Goal: Task Accomplishment & Management: Manage account settings

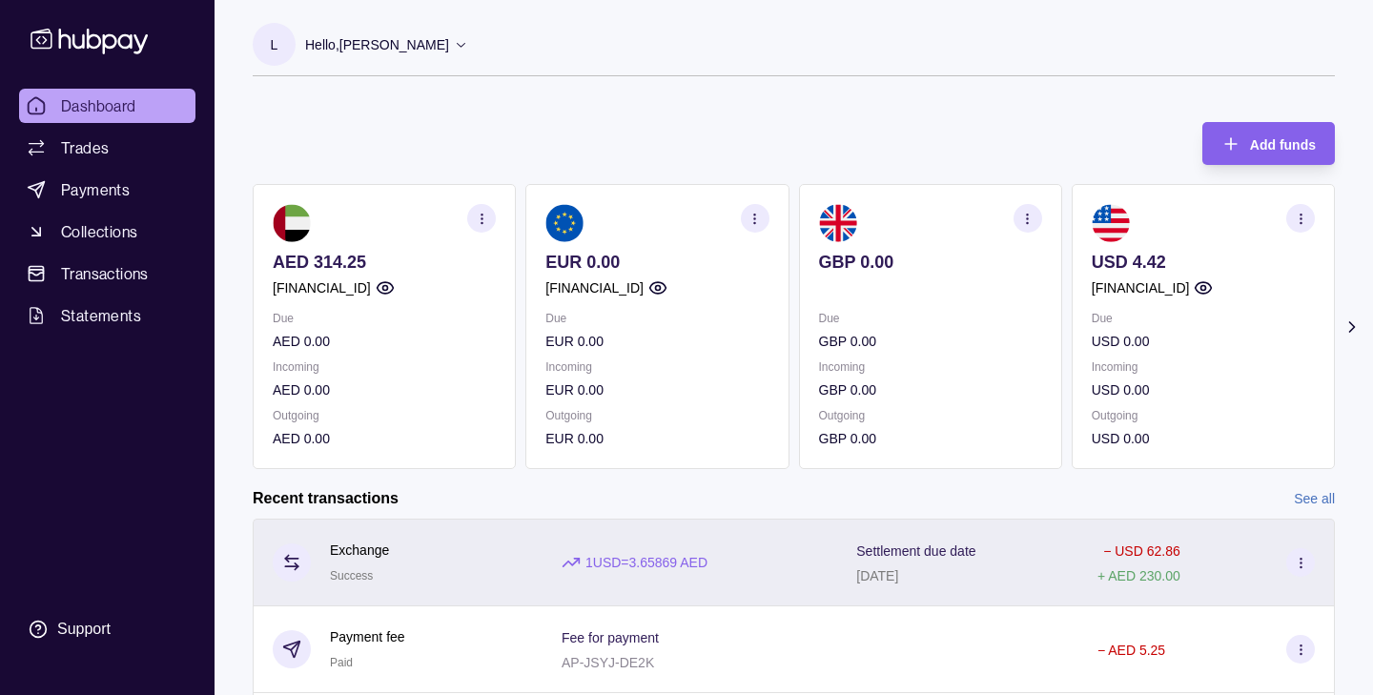
scroll to position [319, 0]
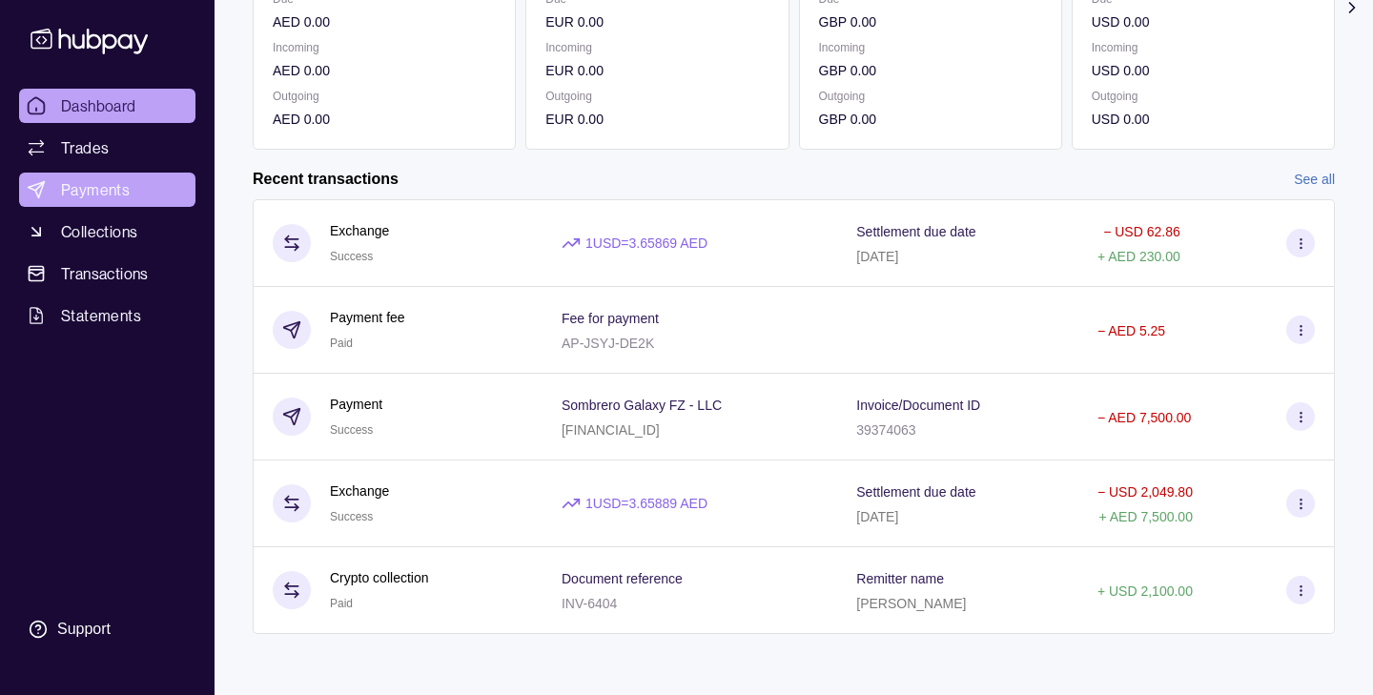
click at [80, 186] on span "Payments" at bounding box center [95, 189] width 69 height 23
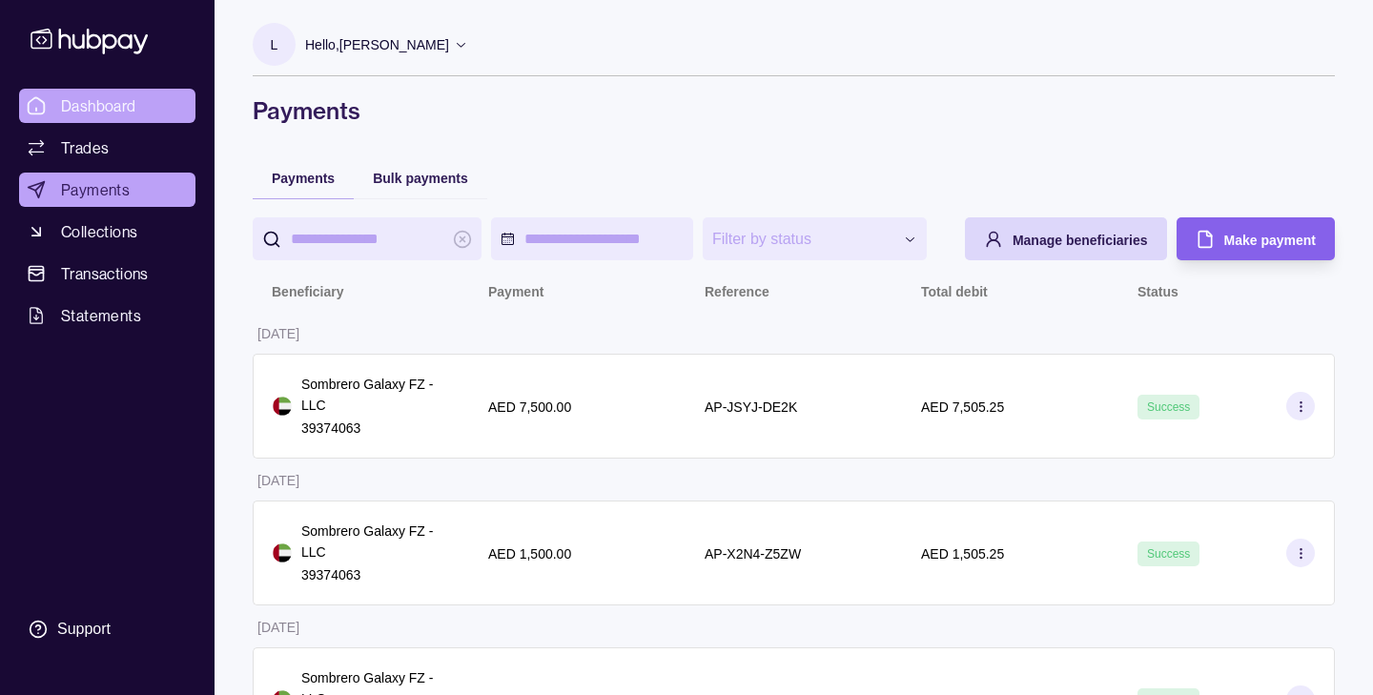
click at [107, 113] on span "Dashboard" at bounding box center [98, 105] width 75 height 23
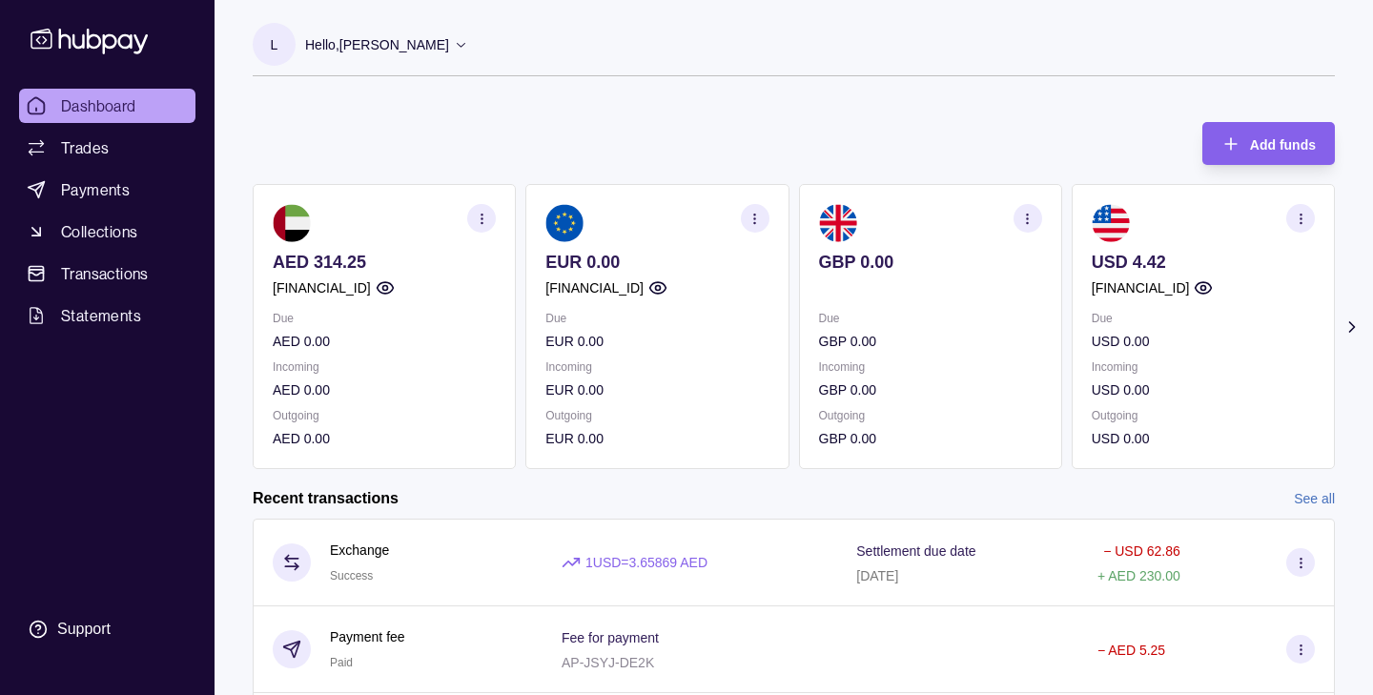
click at [454, 37] on icon at bounding box center [461, 44] width 14 height 14
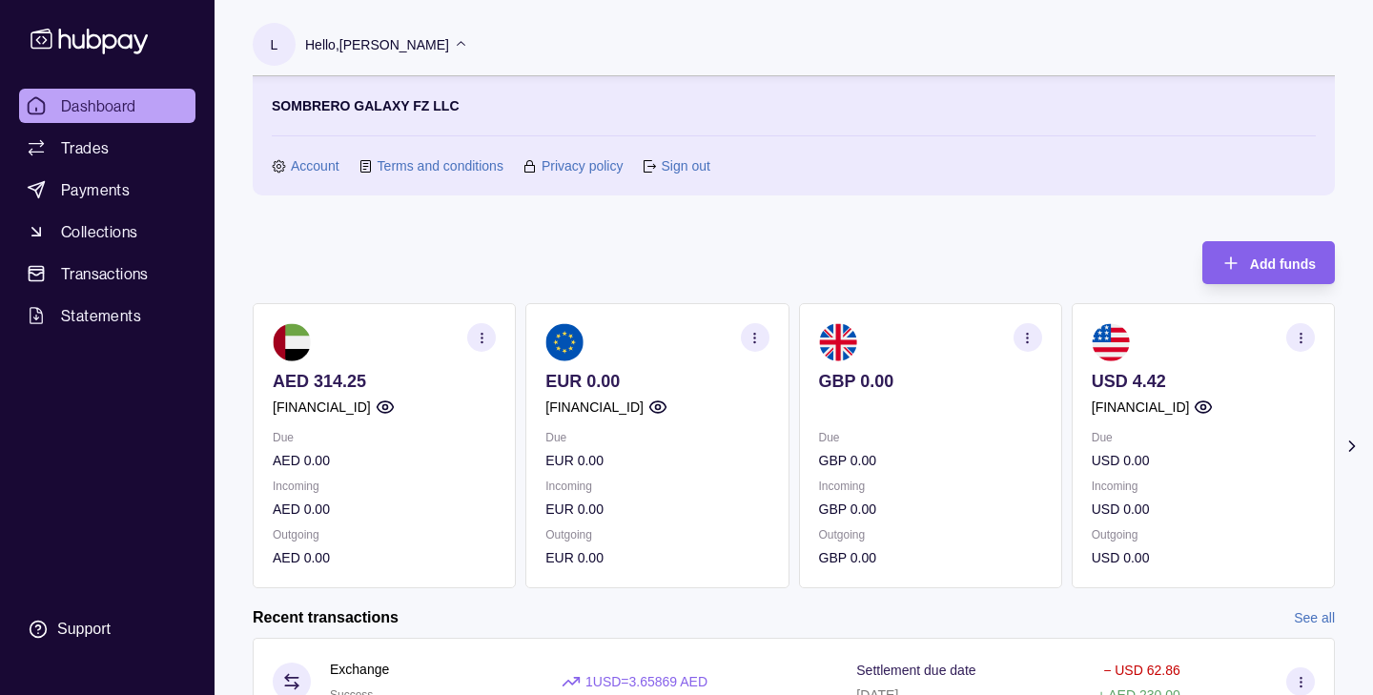
click at [297, 171] on link "Account" at bounding box center [315, 165] width 49 height 21
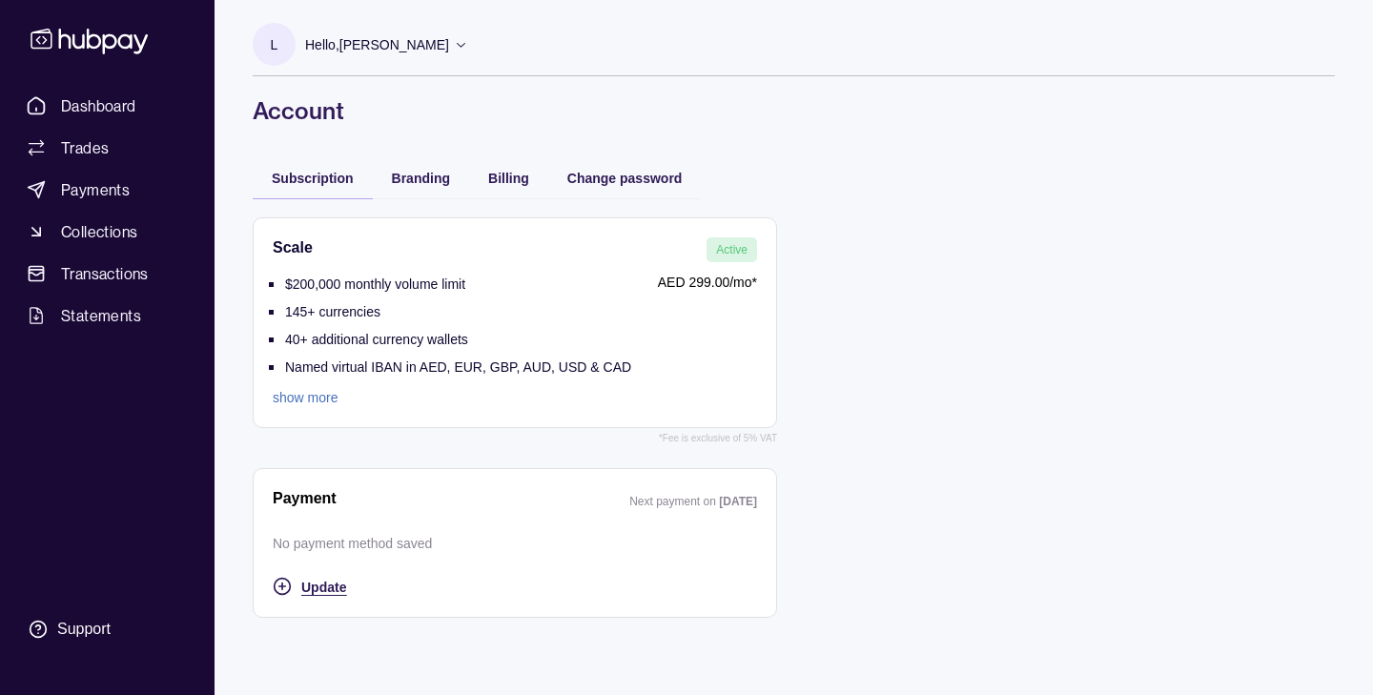
click at [286, 585] on icon "button" at bounding box center [282, 586] width 19 height 19
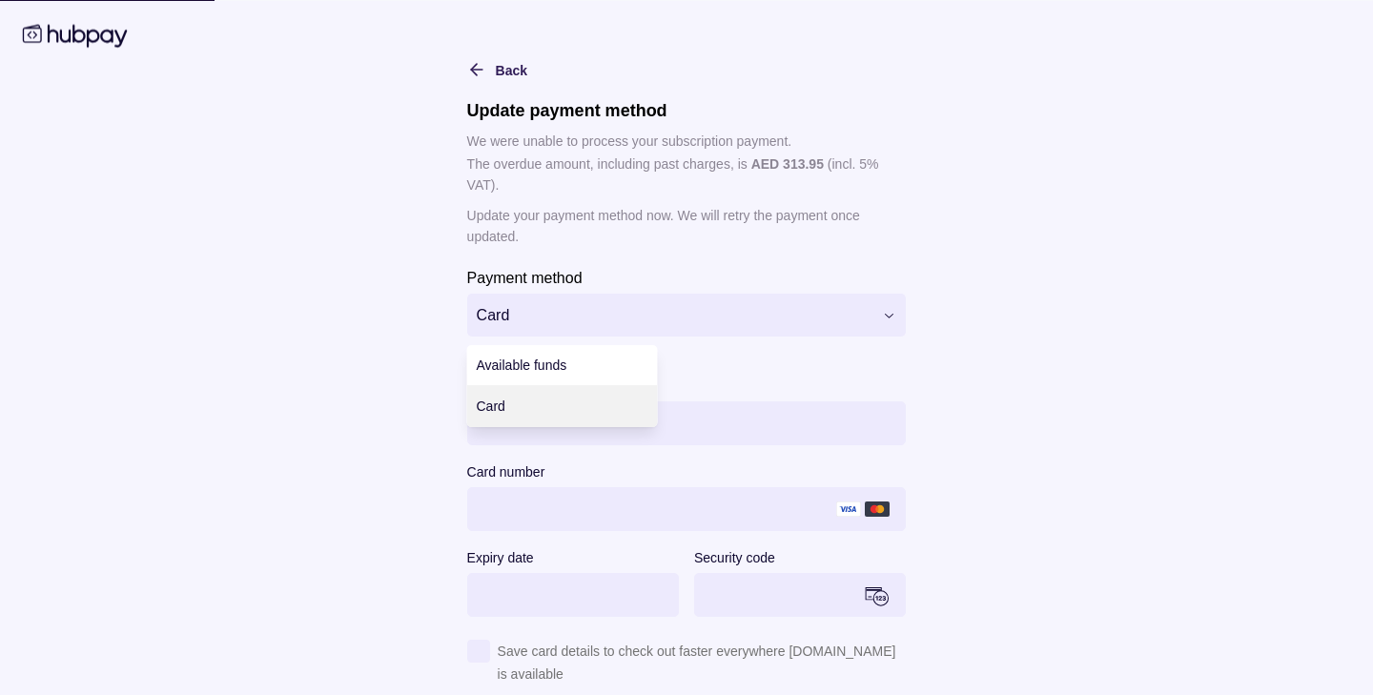
click at [604, 325] on html "**********" at bounding box center [686, 347] width 1373 height 695
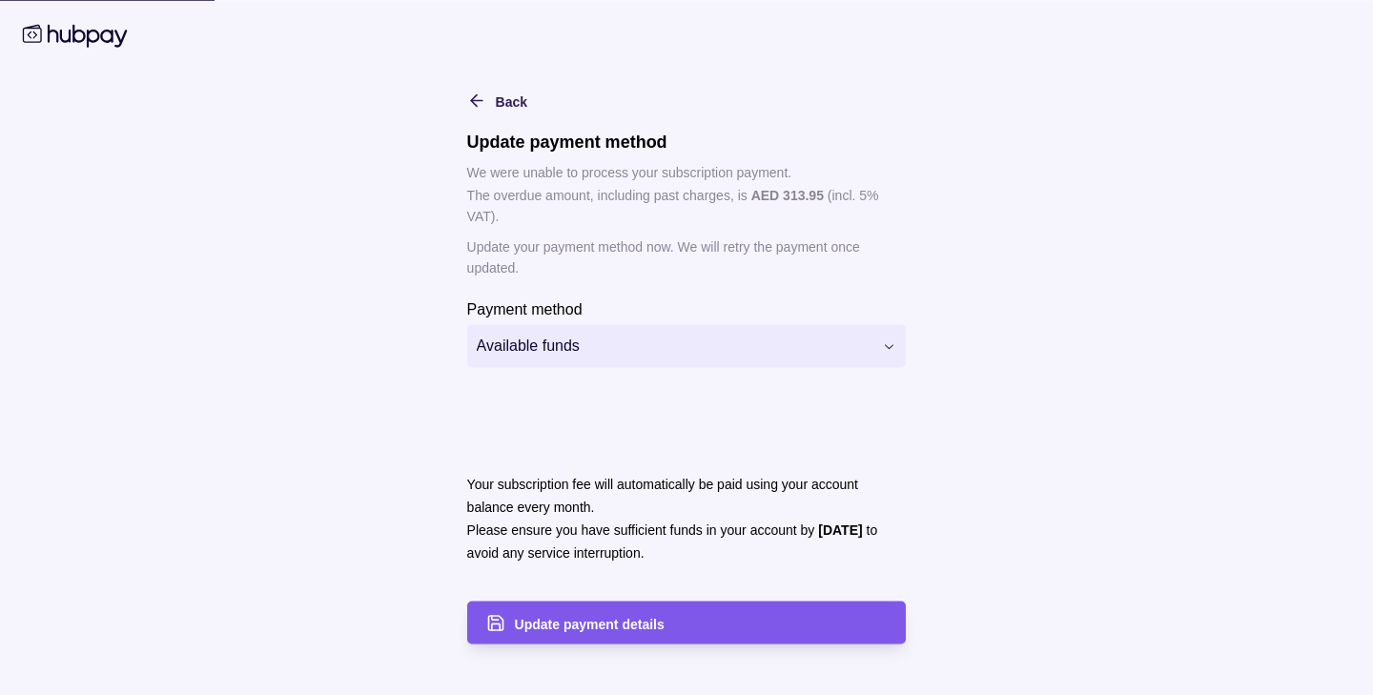
click at [594, 619] on span "Update payment details" at bounding box center [590, 623] width 150 height 15
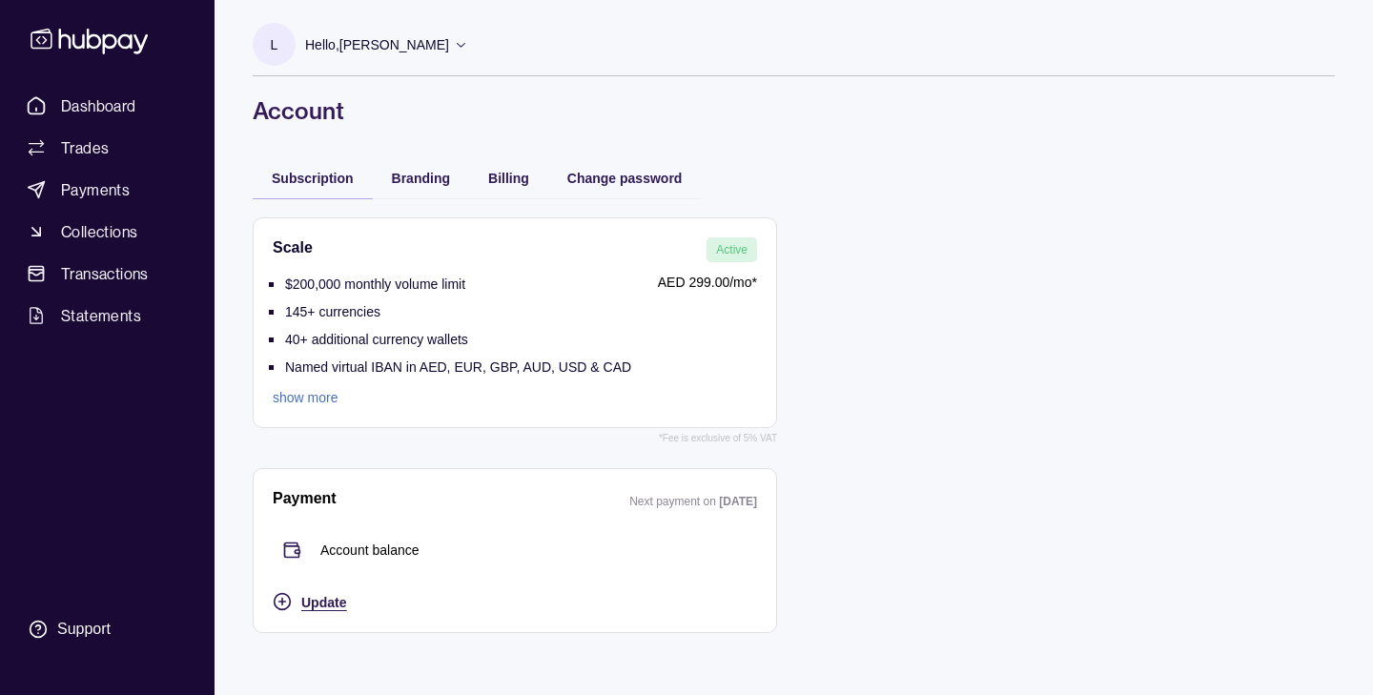
click at [295, 402] on link "show more" at bounding box center [452, 397] width 359 height 21
click at [442, 180] on span "Branding" at bounding box center [421, 178] width 58 height 15
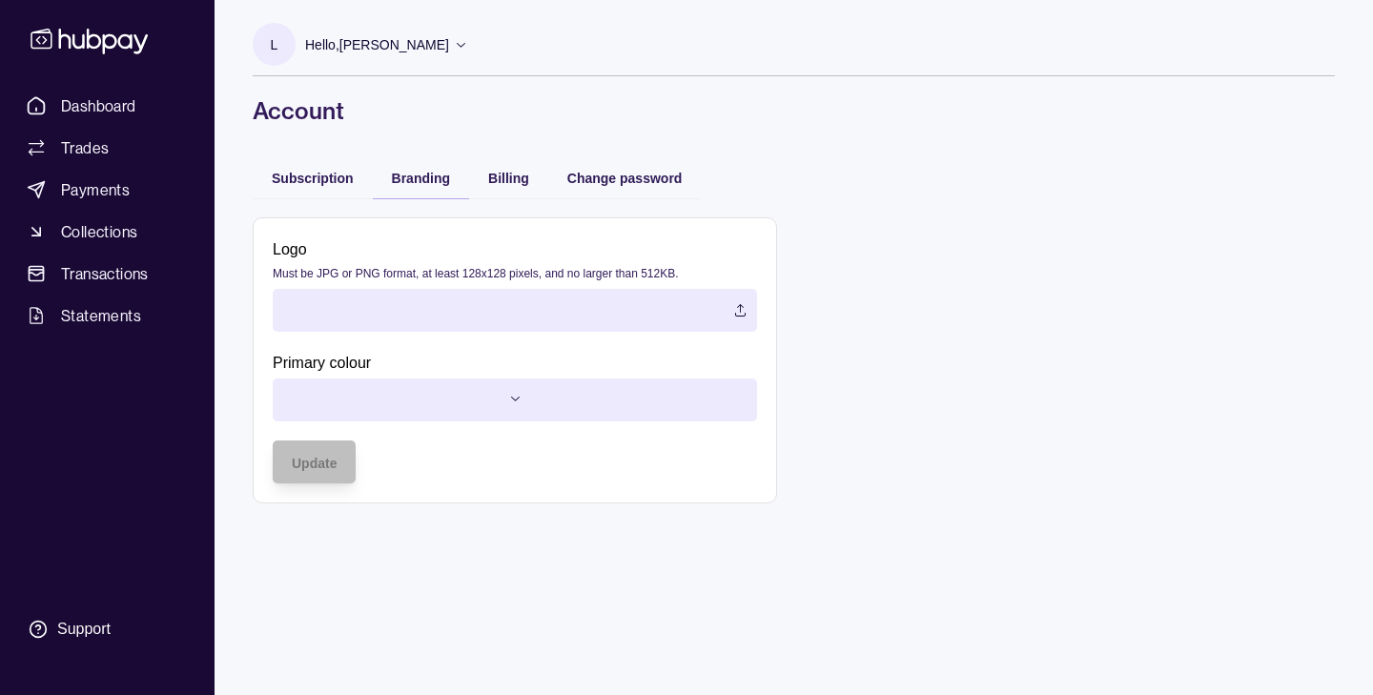
click at [400, 319] on label at bounding box center [515, 310] width 484 height 43
click at [444, 396] on html "Dashboard Trades Payments Collections Transactions Statements Support L Hello, …" at bounding box center [686, 347] width 1373 height 695
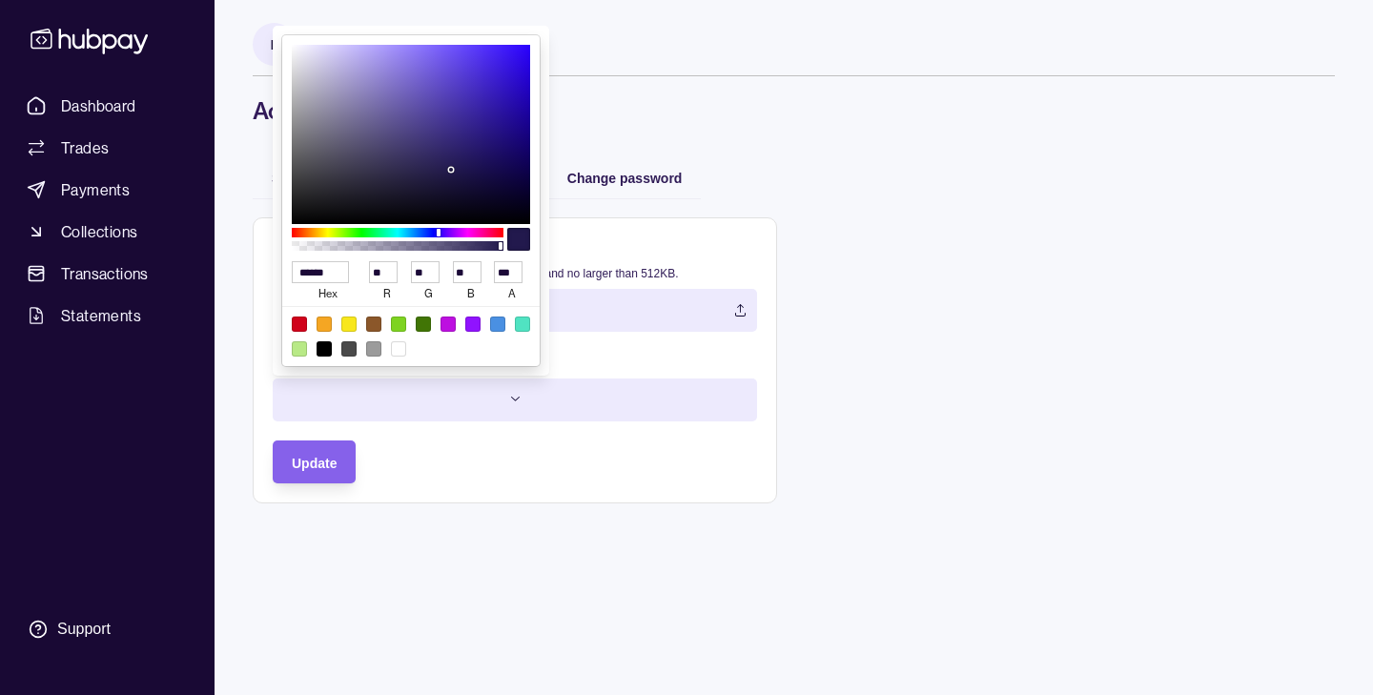
click at [324, 322] on div at bounding box center [324, 324] width 15 height 15
type input "******"
type input "***"
type input "**"
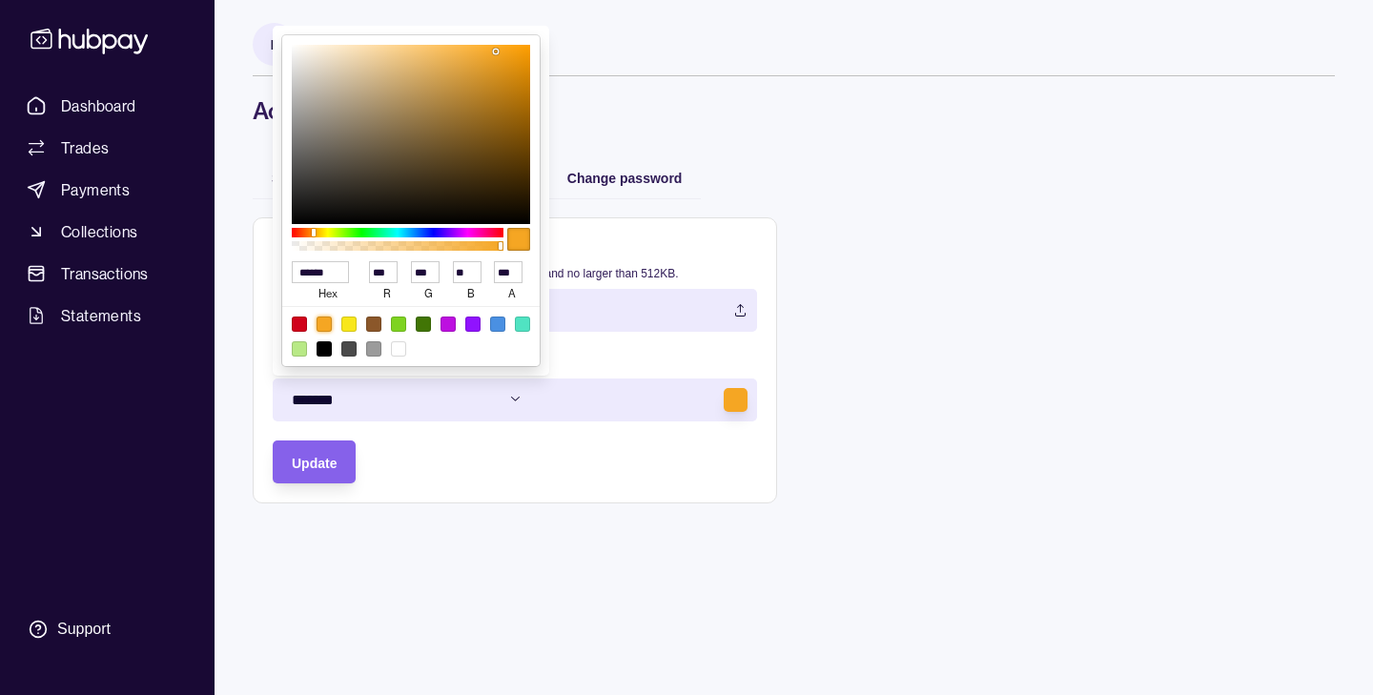
click at [308, 465] on html "Dashboard Trades Payments Collections Transactions Statements Support L Hello, …" at bounding box center [686, 347] width 1373 height 695
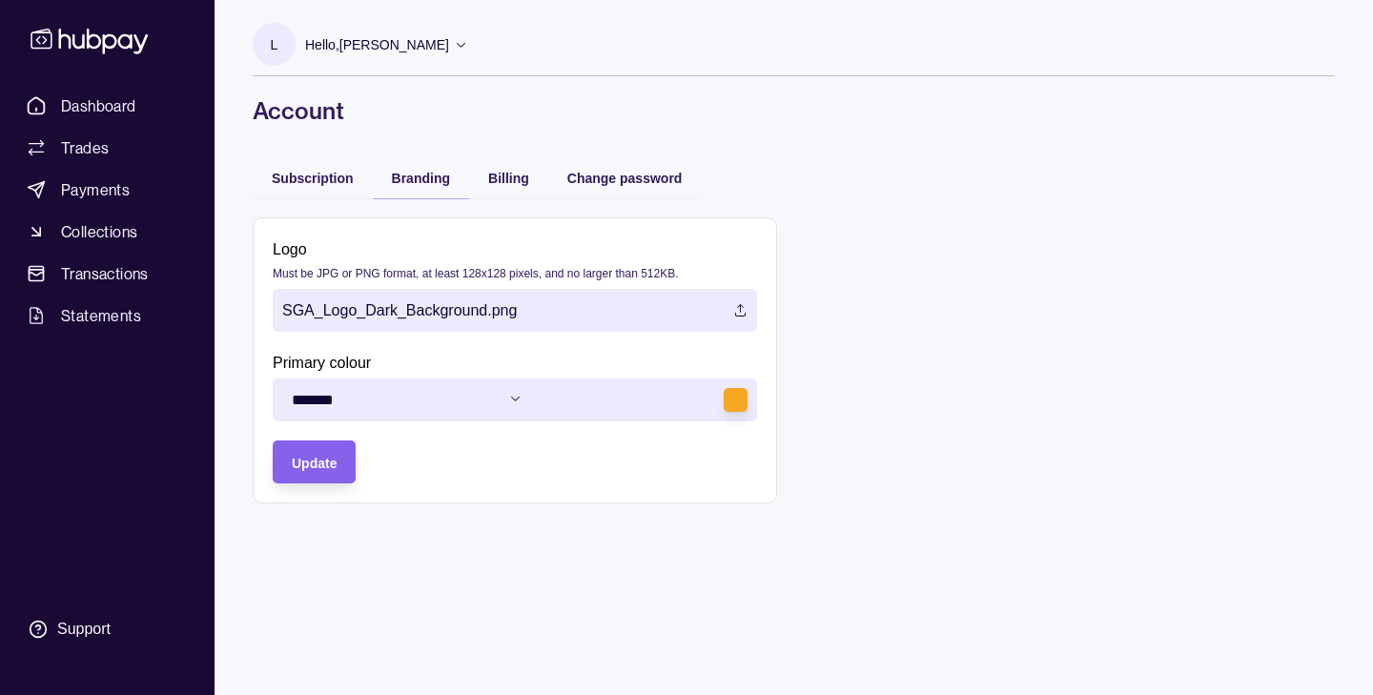
click at [308, 465] on span "Update" at bounding box center [314, 463] width 45 height 15
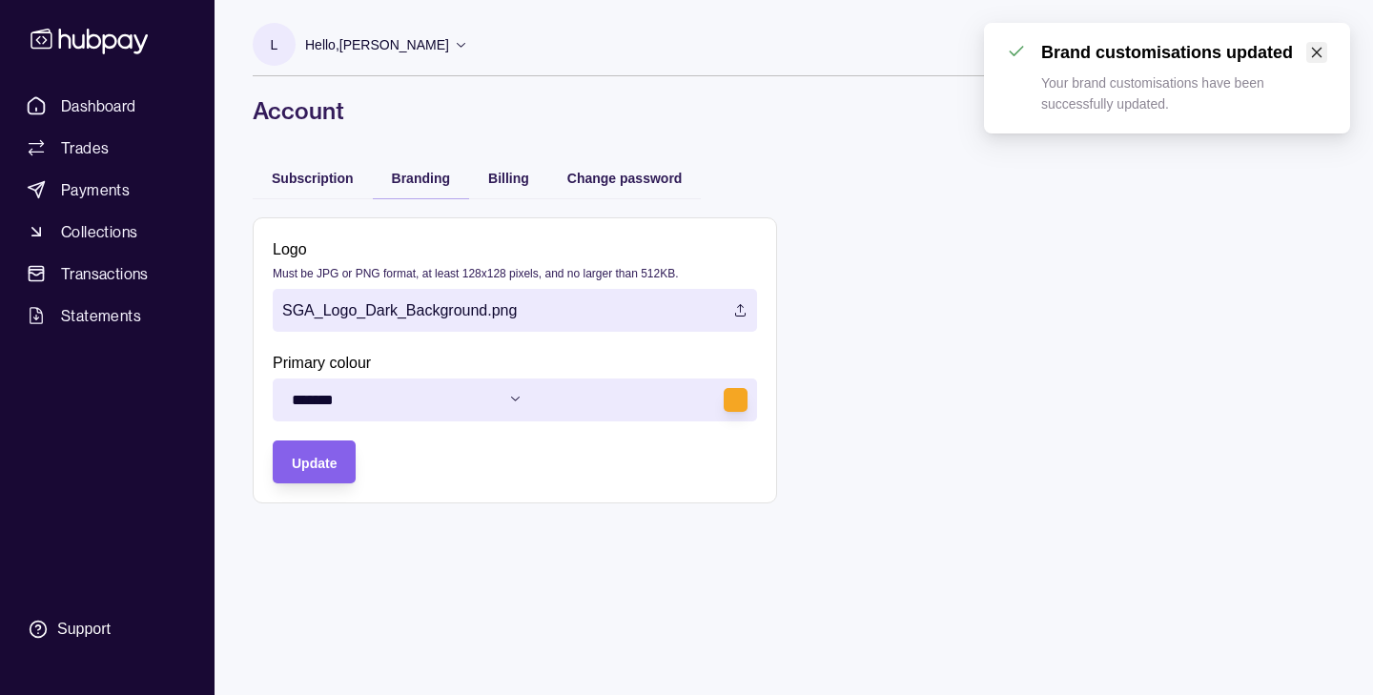
click at [1320, 52] on icon "close" at bounding box center [1316, 52] width 13 height 13
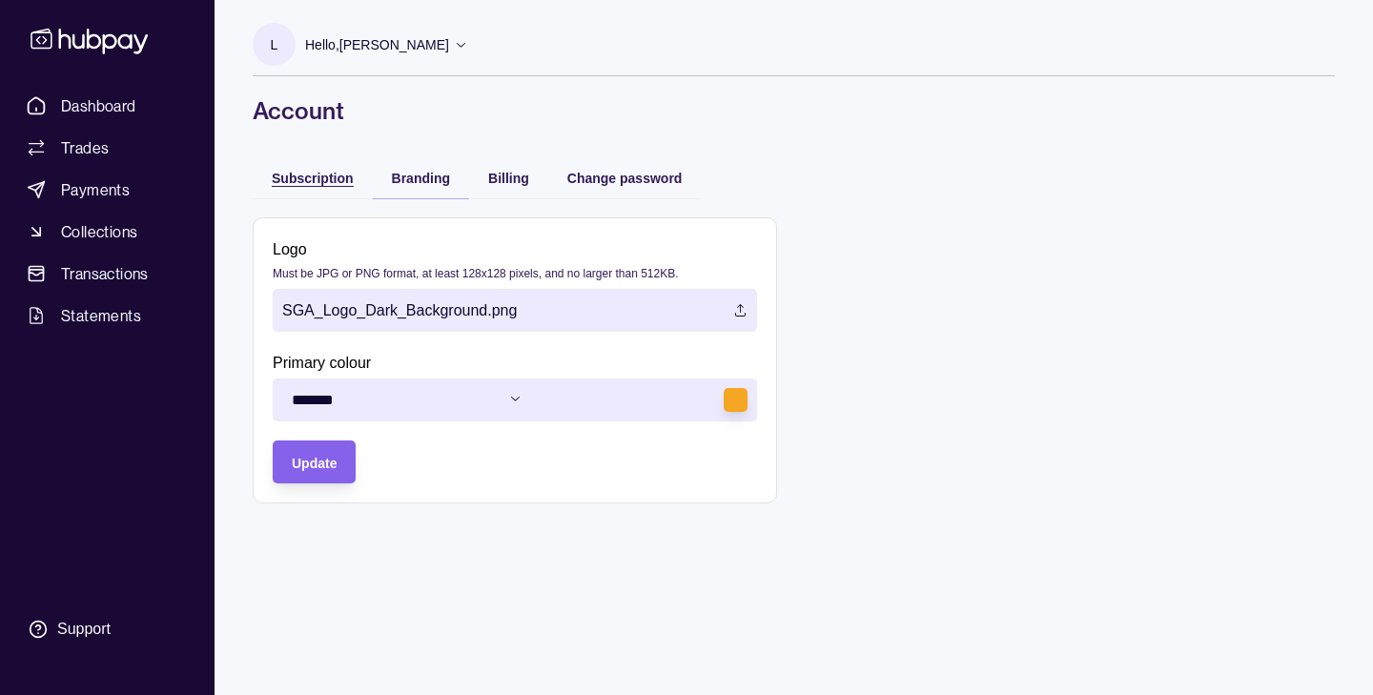
click at [274, 173] on span "Subscription" at bounding box center [313, 178] width 82 height 15
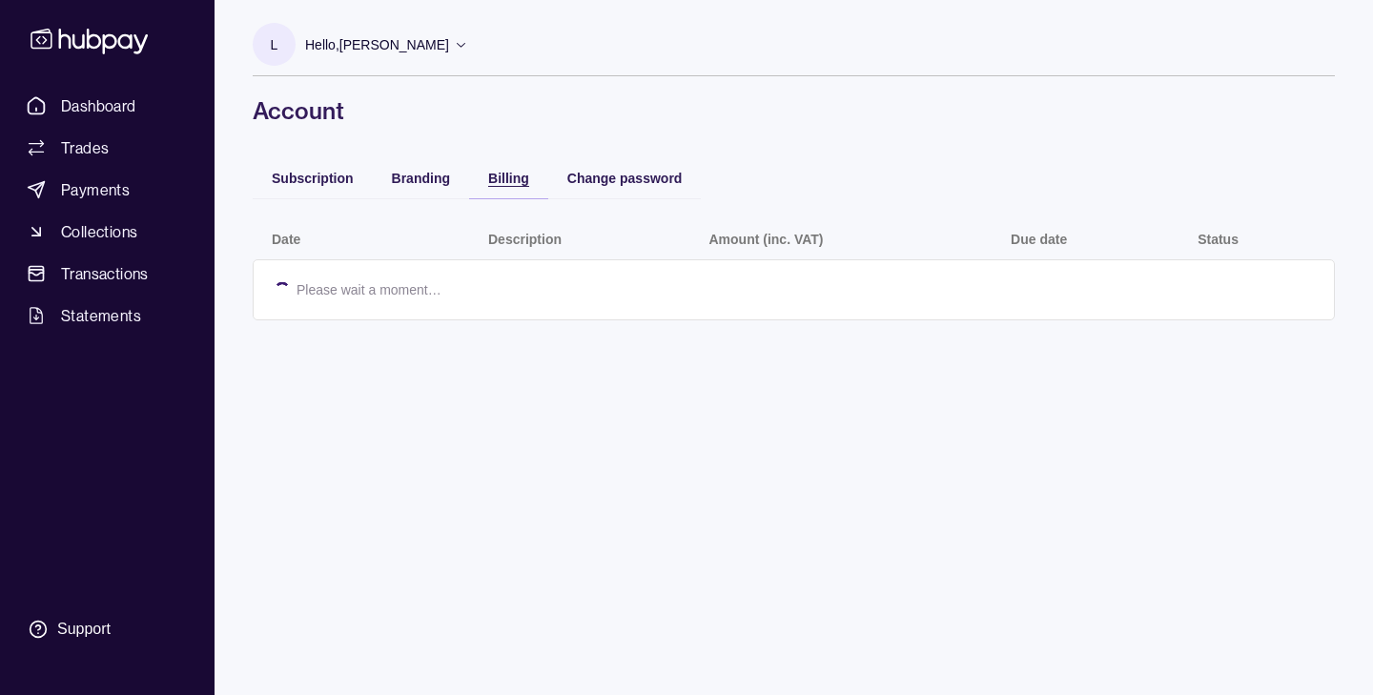
click at [506, 179] on span "Billing" at bounding box center [508, 178] width 41 height 15
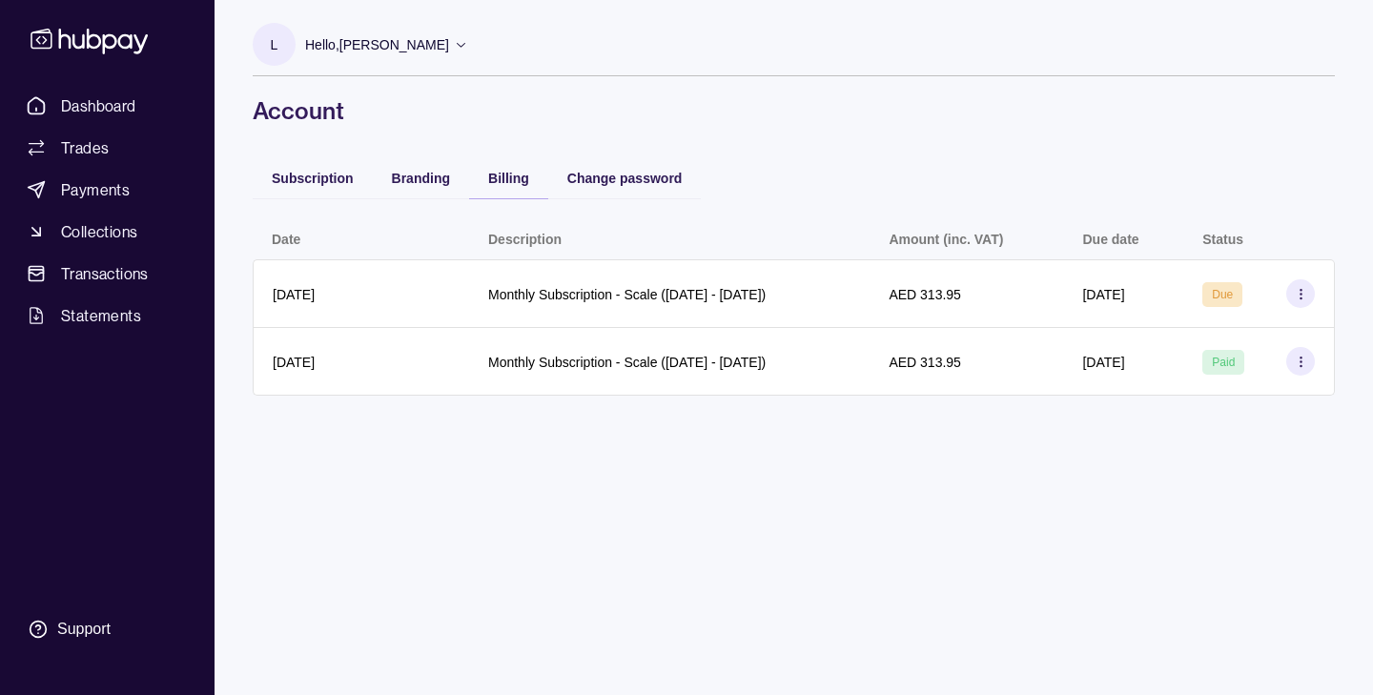
click at [102, 81] on div "Dashboard Trades Payments Collections Transactions Statements Support" at bounding box center [107, 347] width 215 height 695
click at [112, 119] on link "Dashboard" at bounding box center [107, 106] width 176 height 34
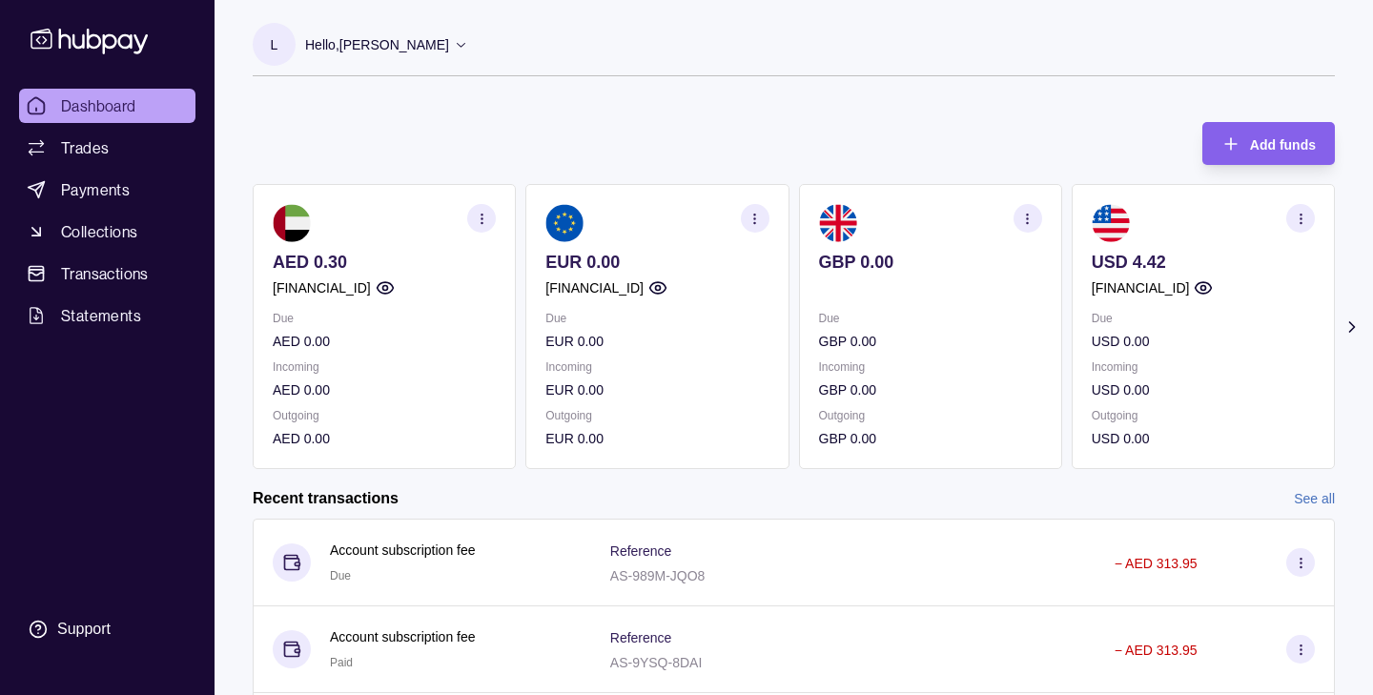
click at [457, 44] on icon at bounding box center [461, 45] width 9 height 5
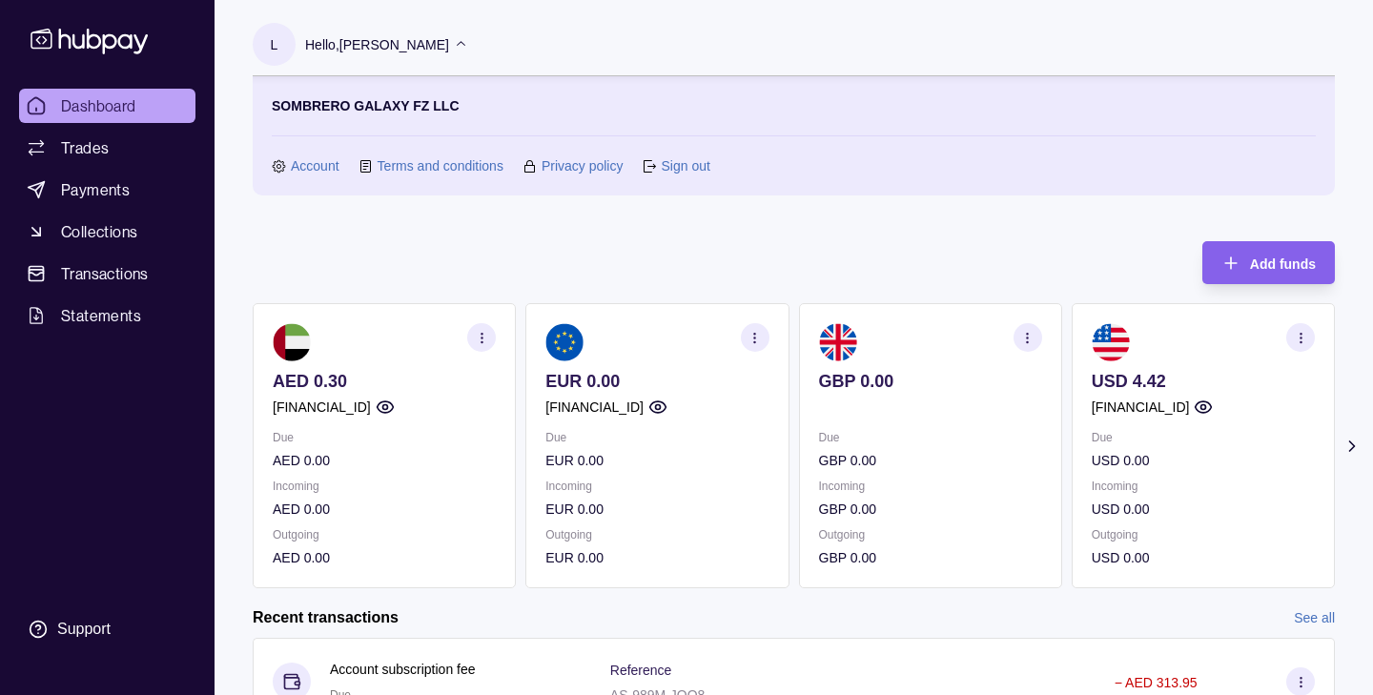
click at [295, 169] on link "Account" at bounding box center [315, 165] width 49 height 21
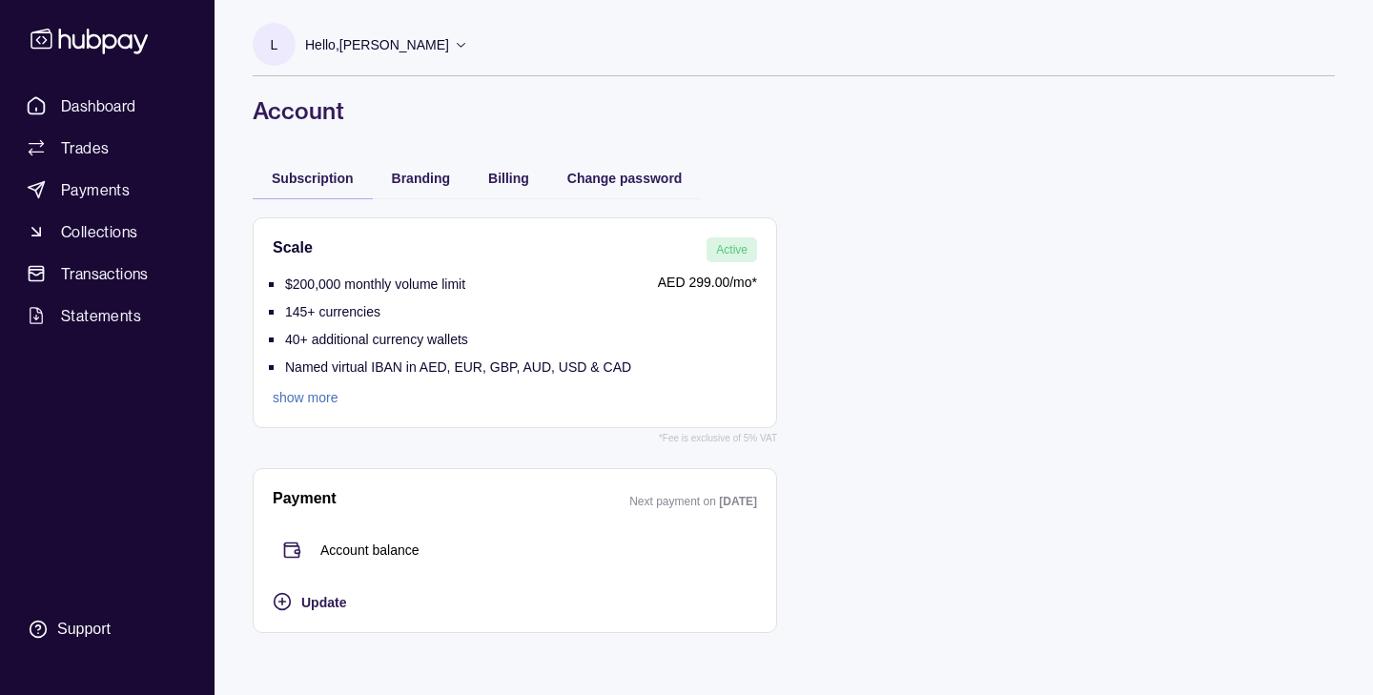
scroll to position [1, 0]
click at [422, 181] on span "Branding" at bounding box center [421, 177] width 58 height 15
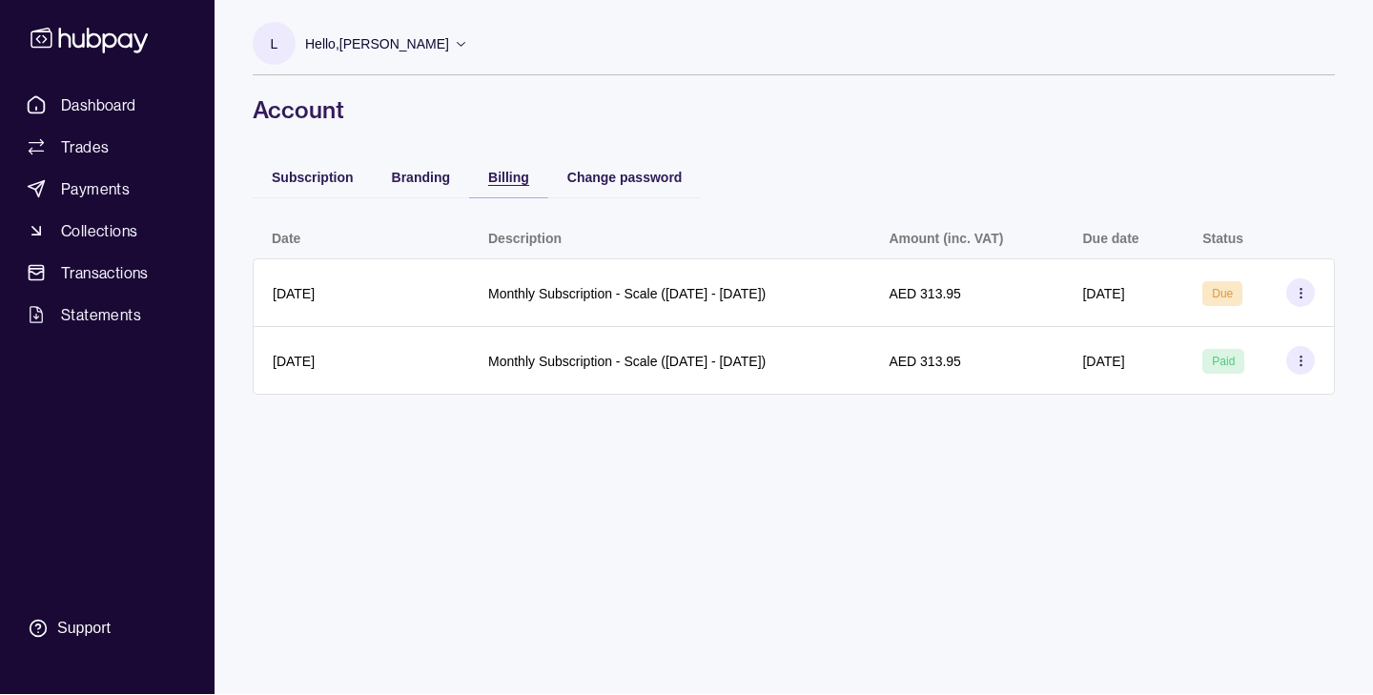
click at [504, 171] on span "Billing" at bounding box center [508, 177] width 41 height 15
click at [89, 100] on span "Dashboard" at bounding box center [98, 104] width 75 height 23
